Goal: Transaction & Acquisition: Purchase product/service

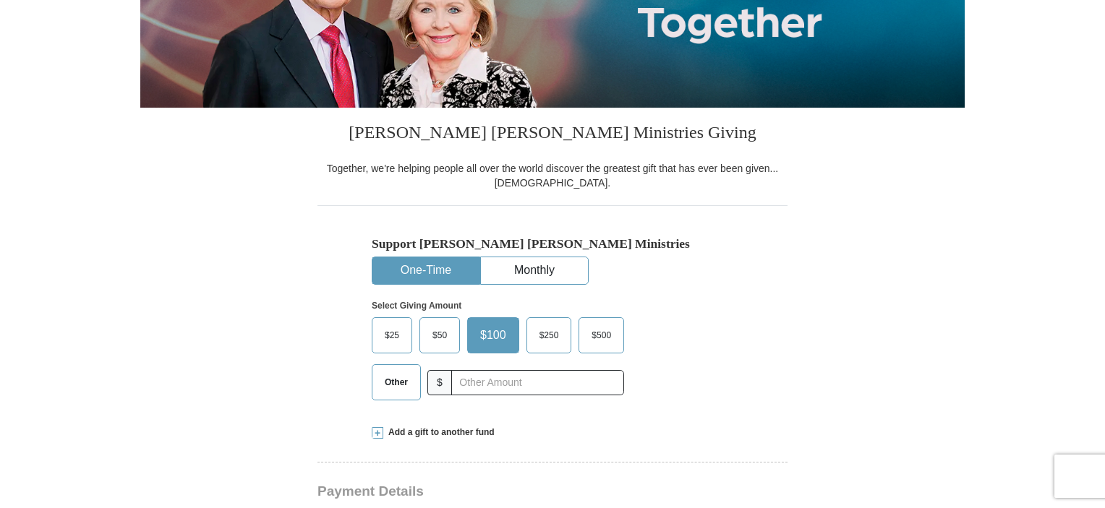
scroll to position [289, 0]
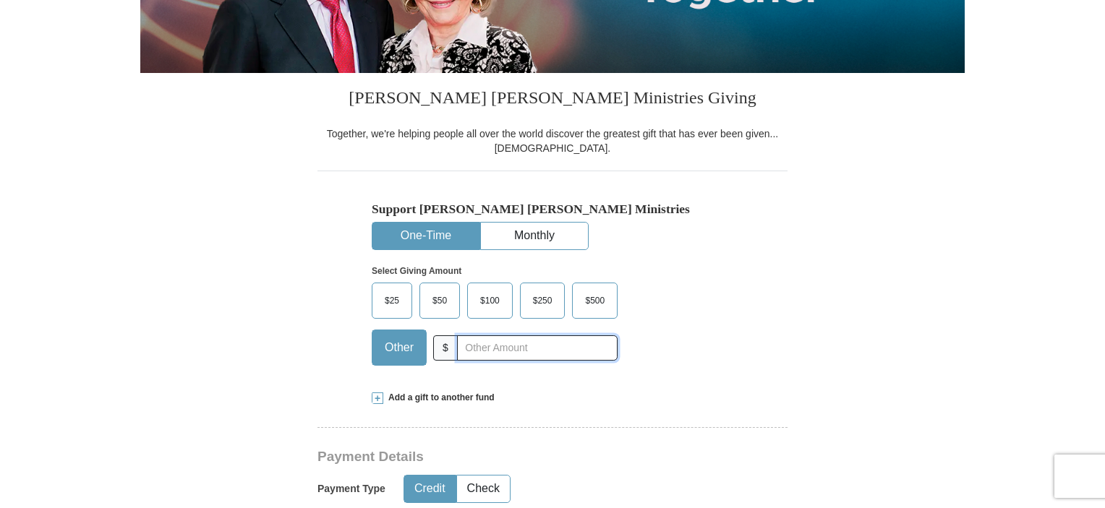
click at [486, 348] on input "text" at bounding box center [537, 347] width 161 height 25
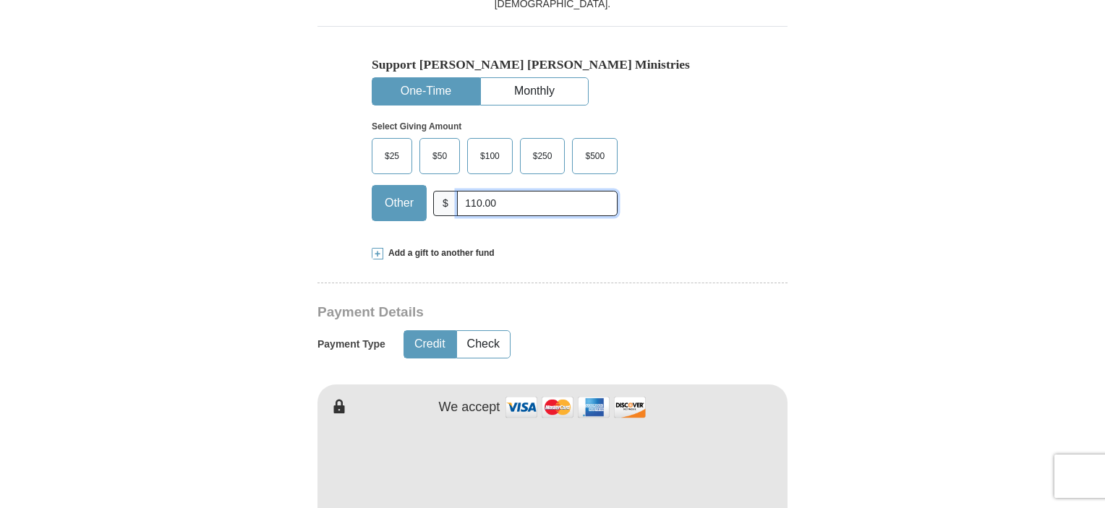
scroll to position [578, 0]
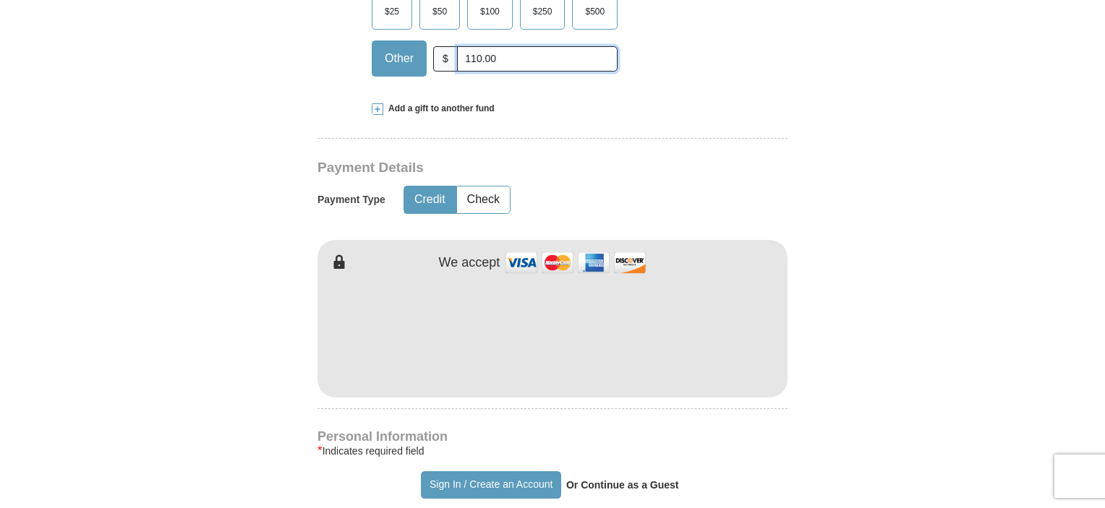
type input "110.00"
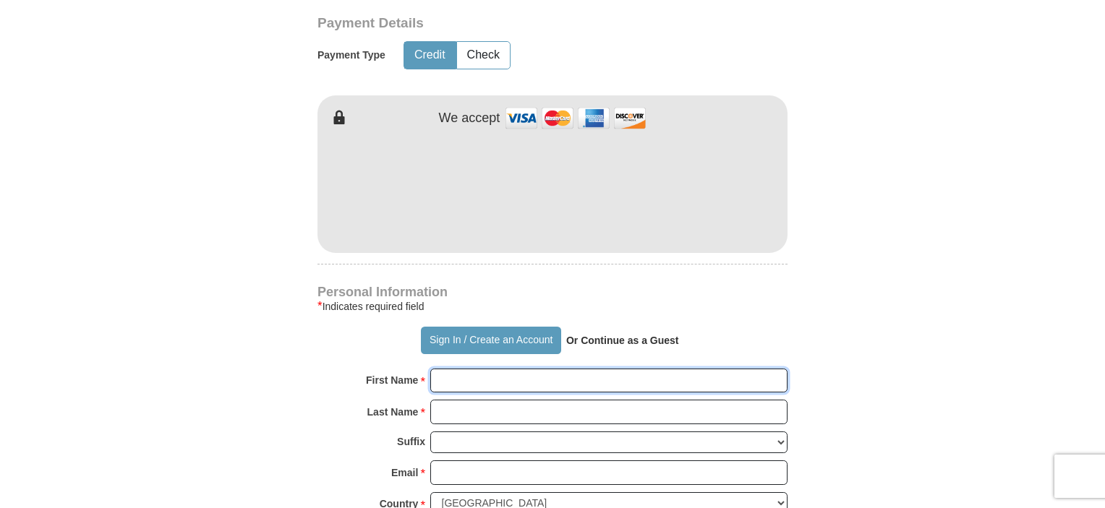
click at [470, 377] on input "First Name *" at bounding box center [608, 381] width 357 height 25
type input "[PERSON_NAME]"
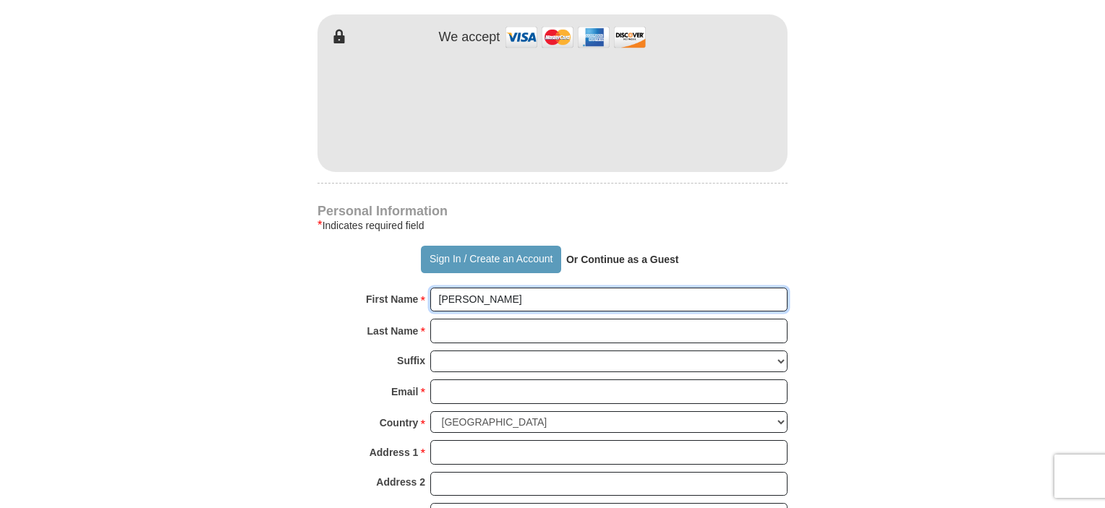
scroll to position [868, 0]
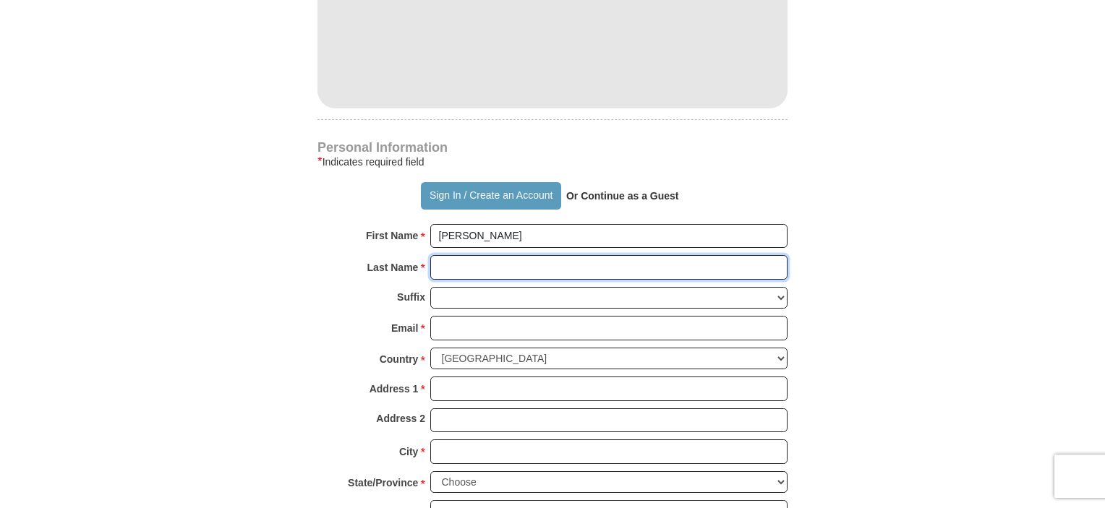
click at [508, 264] on input "Last Name *" at bounding box center [608, 267] width 357 height 25
type input "[PERSON_NAME]"
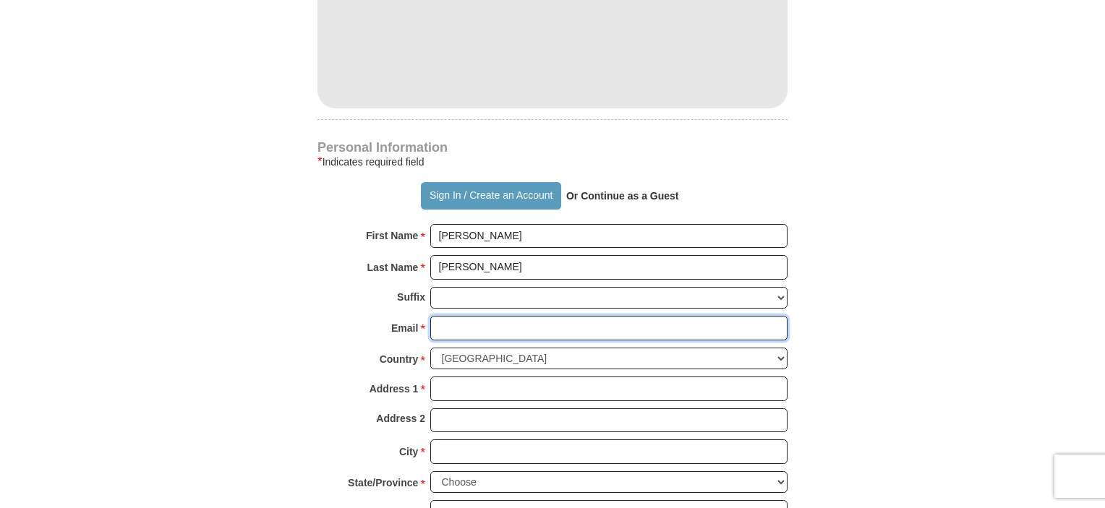
click at [517, 333] on input "Email *" at bounding box center [608, 328] width 357 height 25
type input "[EMAIL_ADDRESS][DOMAIN_NAME]"
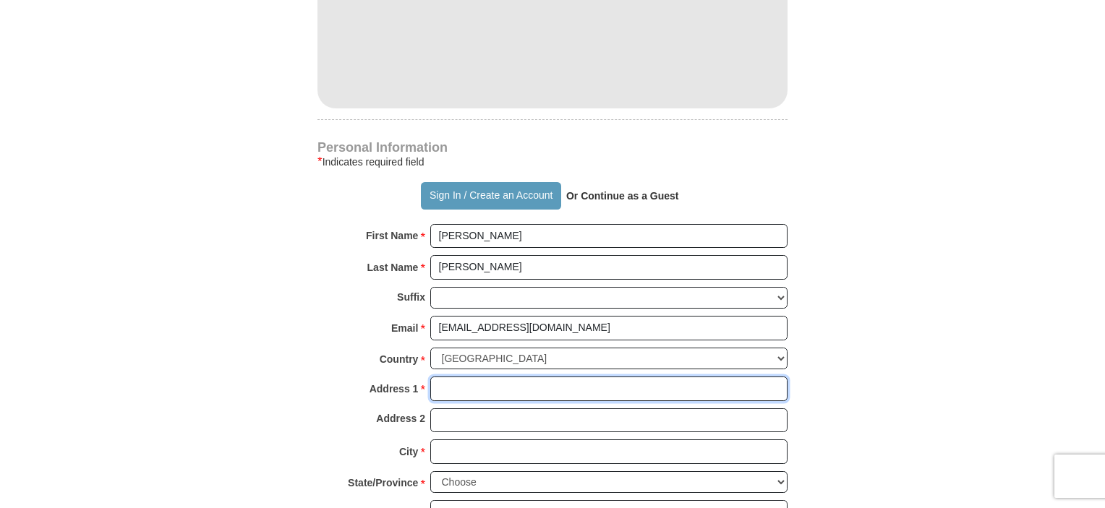
type input "[STREET_ADDRESS]"
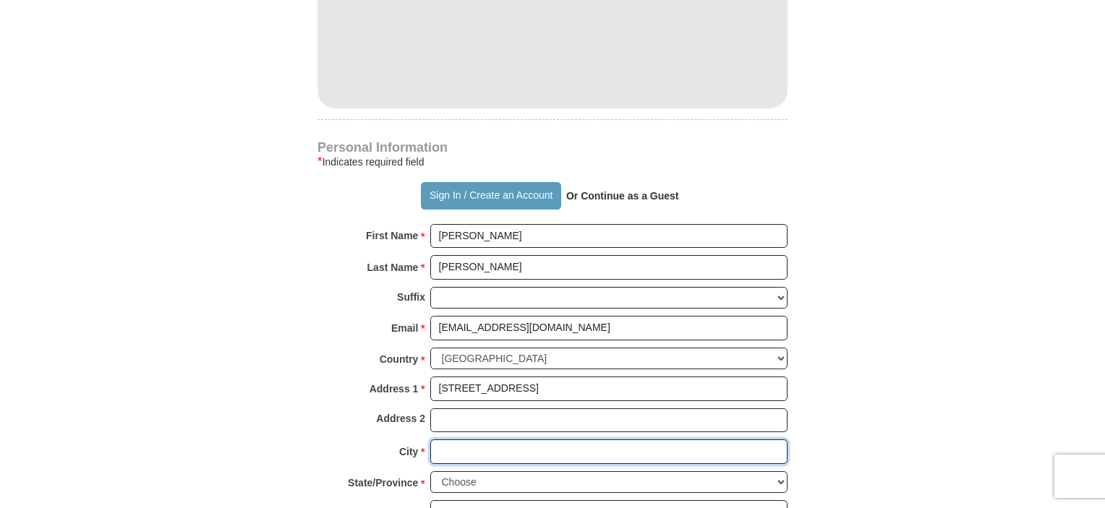
type input "Gastonia"
select select "NC"
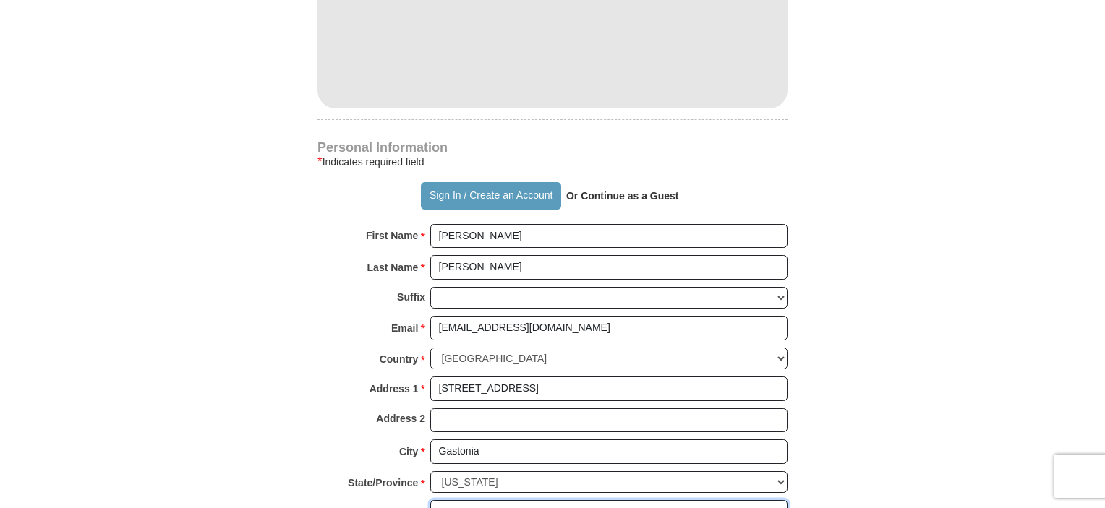
type input "28056"
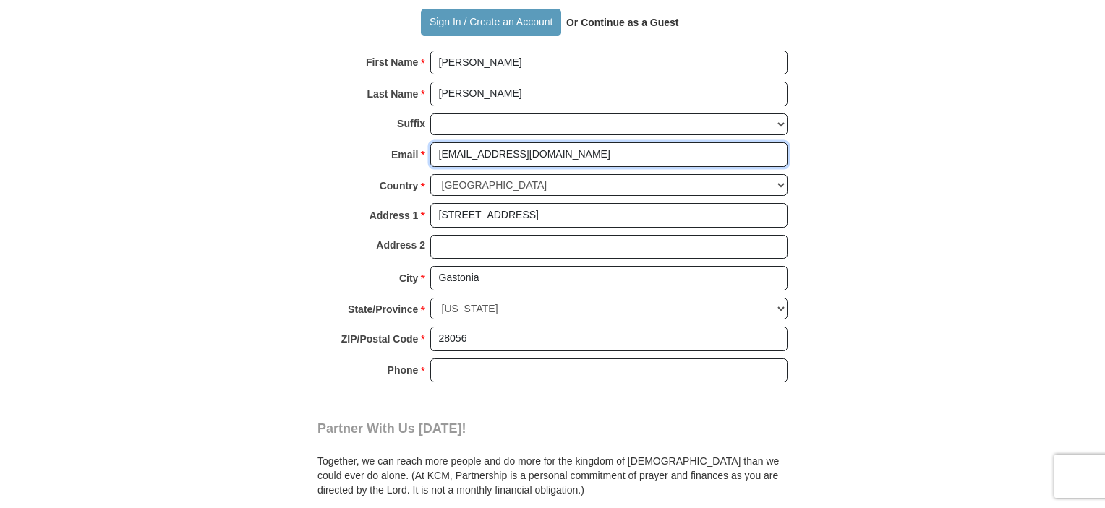
scroll to position [1085, 0]
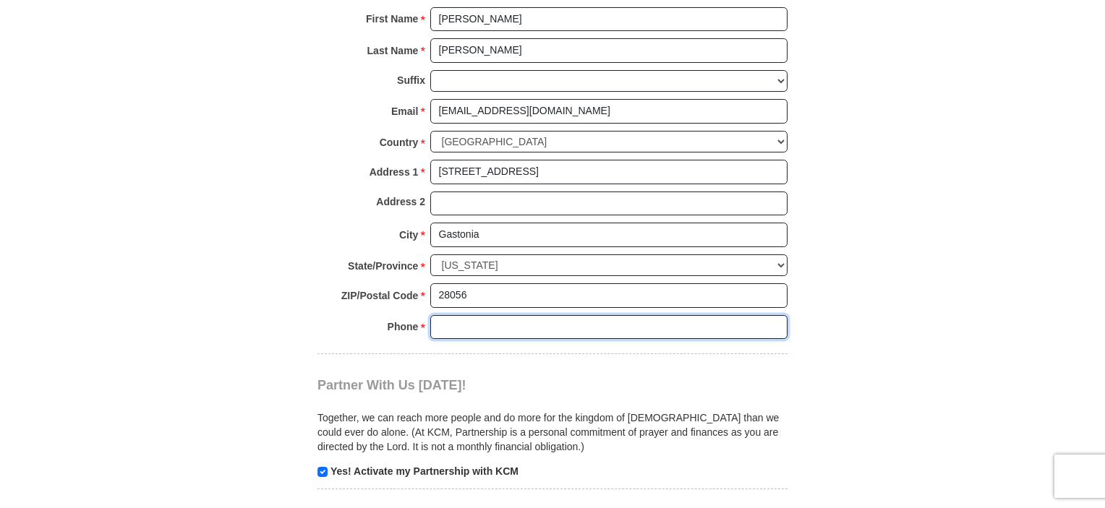
click at [489, 317] on input "Phone * *" at bounding box center [608, 327] width 357 height 25
type input "7044088218"
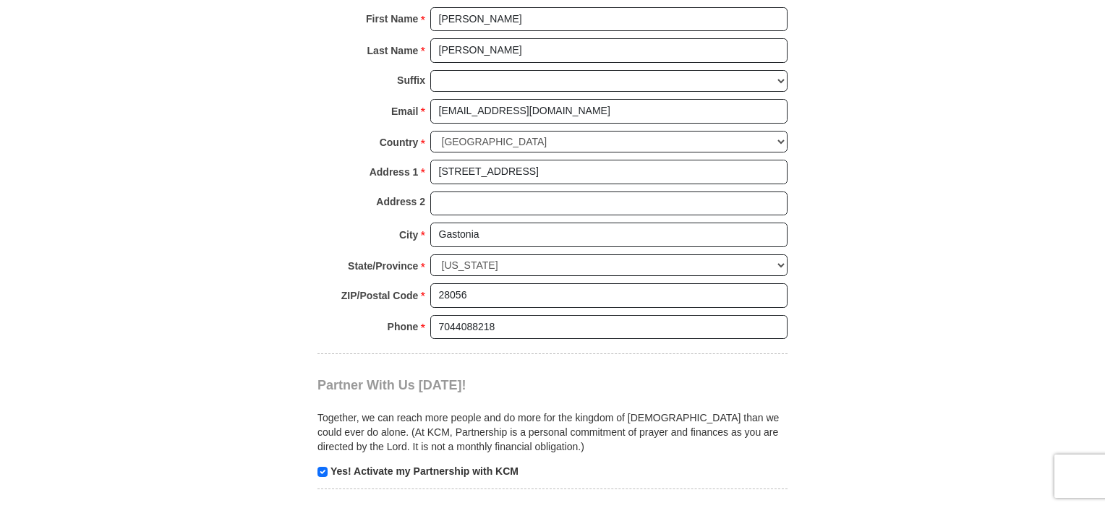
click at [976, 236] on body "Sign In Already have an account? Sign in for faster giving. Don't have an accou…" at bounding box center [552, 300] width 1105 height 2770
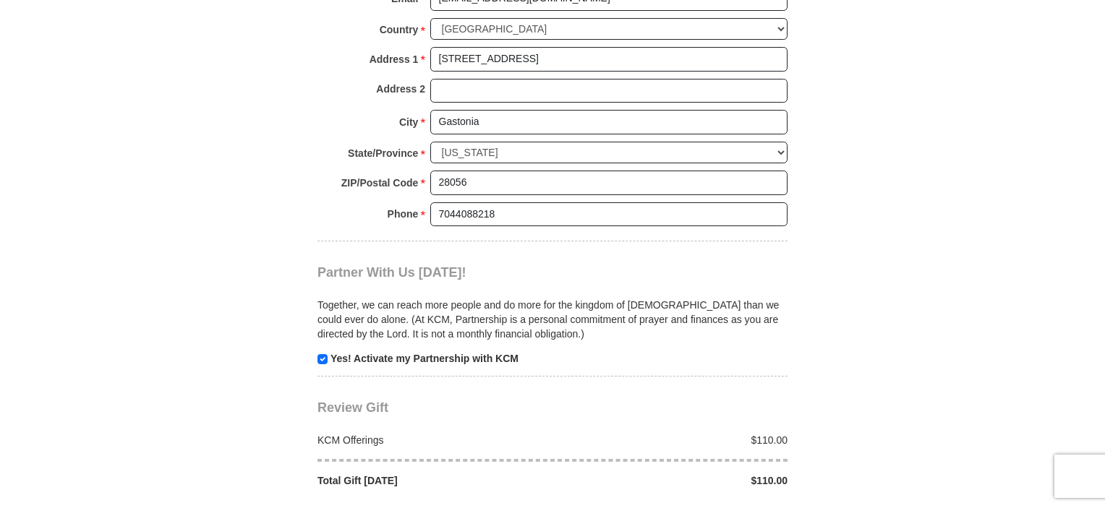
scroll to position [1374, 0]
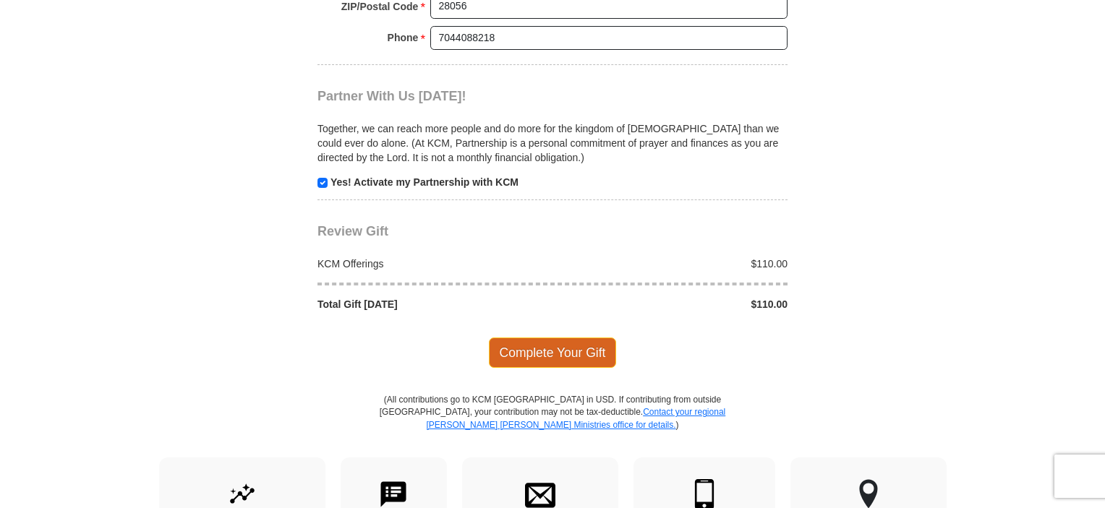
click at [562, 340] on span "Complete Your Gift" at bounding box center [553, 353] width 128 height 30
